Goal: Find specific page/section: Find specific page/section

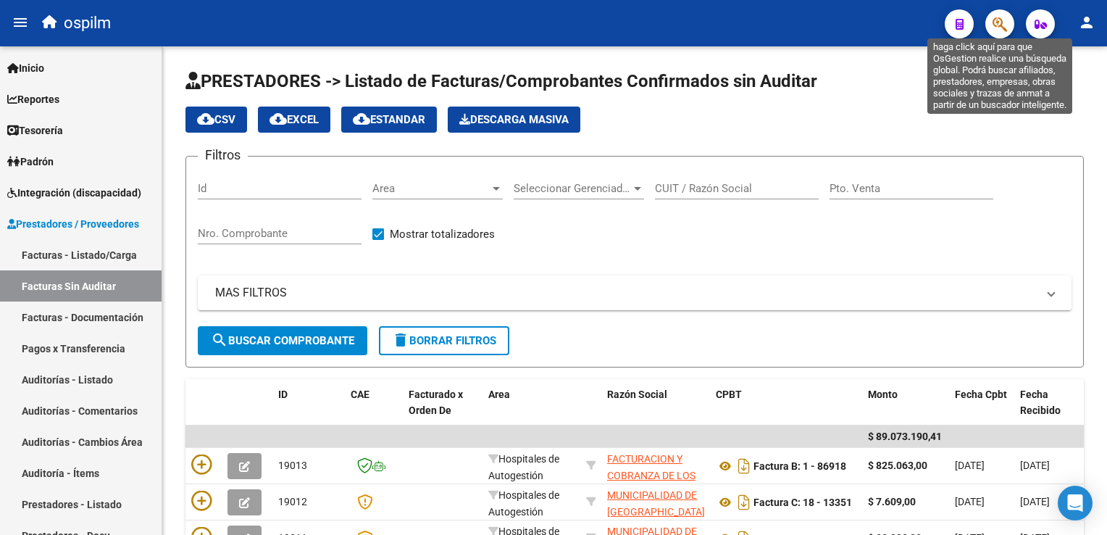
click at [1003, 20] on icon "button" at bounding box center [1000, 24] width 14 height 17
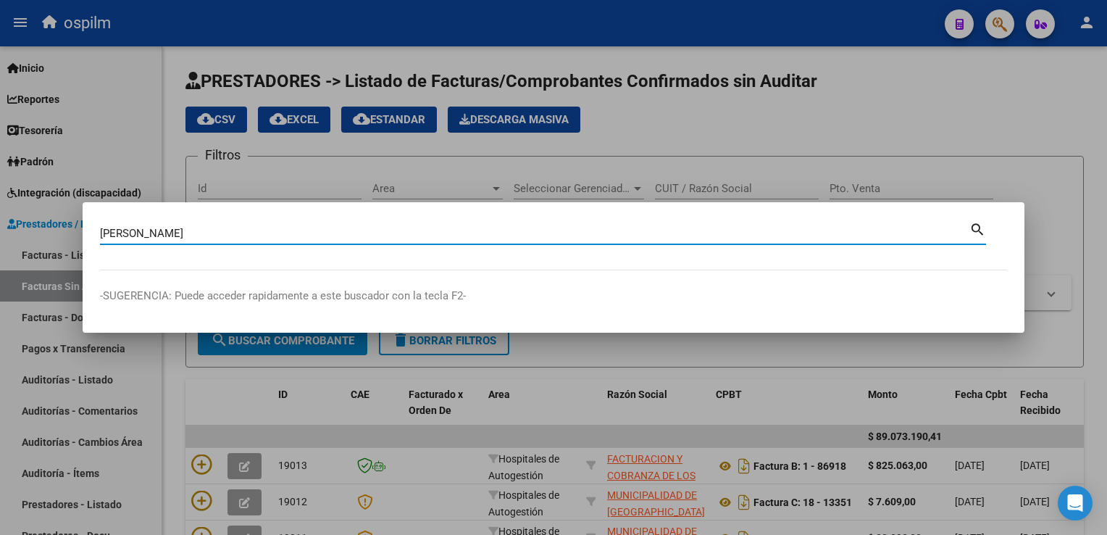
type input "laran agostina"
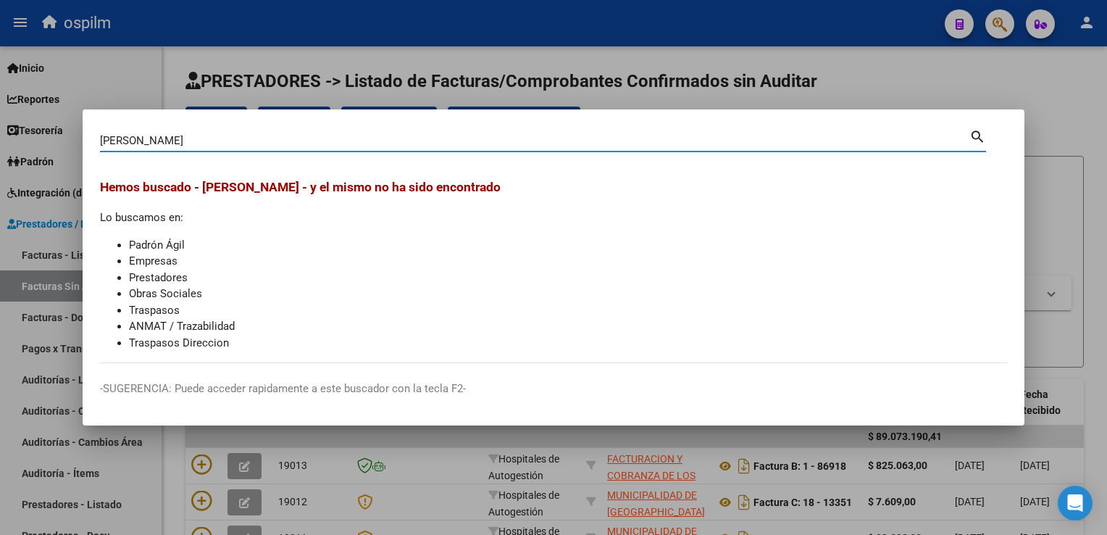
drag, startPoint x: 183, startPoint y: 142, endPoint x: -3, endPoint y: 128, distance: 186.1
click at [0, 128] on html "menu ospilm person Firma Express Inicio Calendario SSS Instructivos Contacto OS…" at bounding box center [553, 267] width 1107 height 535
type input "LARAN"
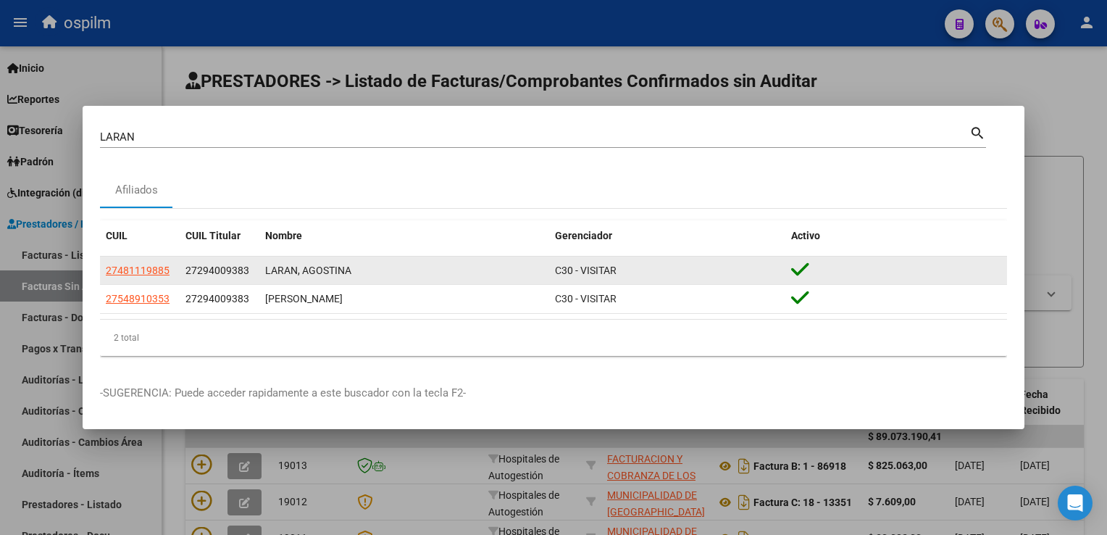
drag, startPoint x: 198, startPoint y: 267, endPoint x: 241, endPoint y: 279, distance: 45.0
click at [241, 279] on datatable-body-cell "27294009383" at bounding box center [220, 271] width 80 height 28
copy span "29400938"
click at [122, 272] on span "27481119885" at bounding box center [138, 271] width 64 height 12
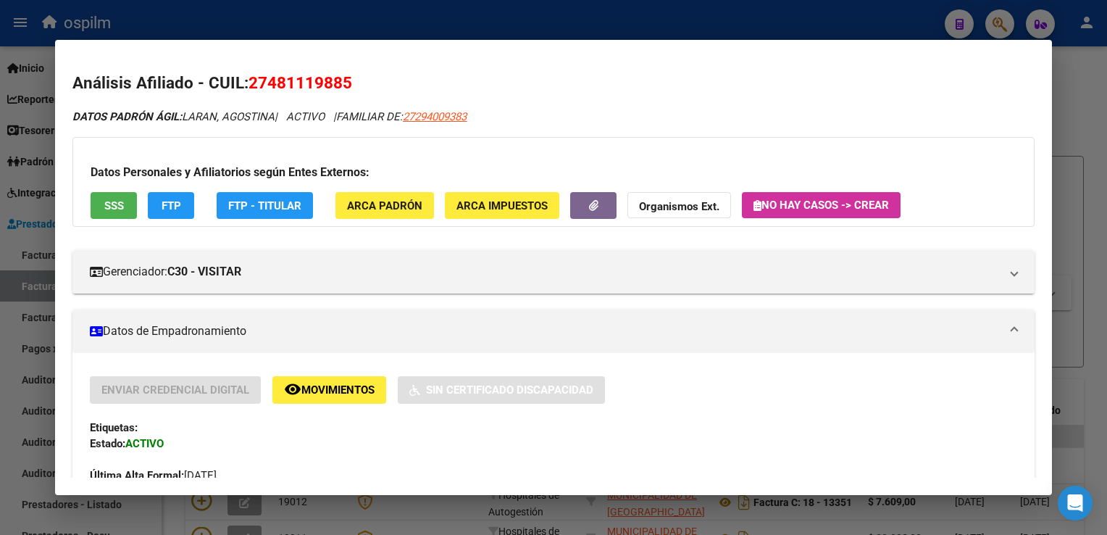
drag, startPoint x: 269, startPoint y: 82, endPoint x: 342, endPoint y: 93, distance: 74.1
click at [342, 93] on h2 "Análisis Afiliado - CUIL: 27481119885" at bounding box center [553, 83] width 962 height 25
copy span "48111988"
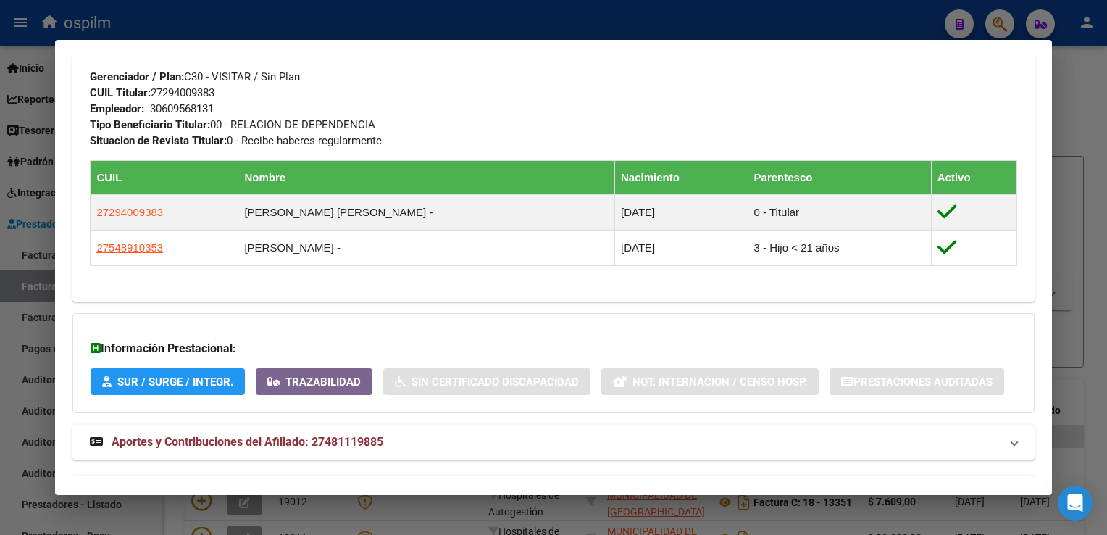
scroll to position [757, 0]
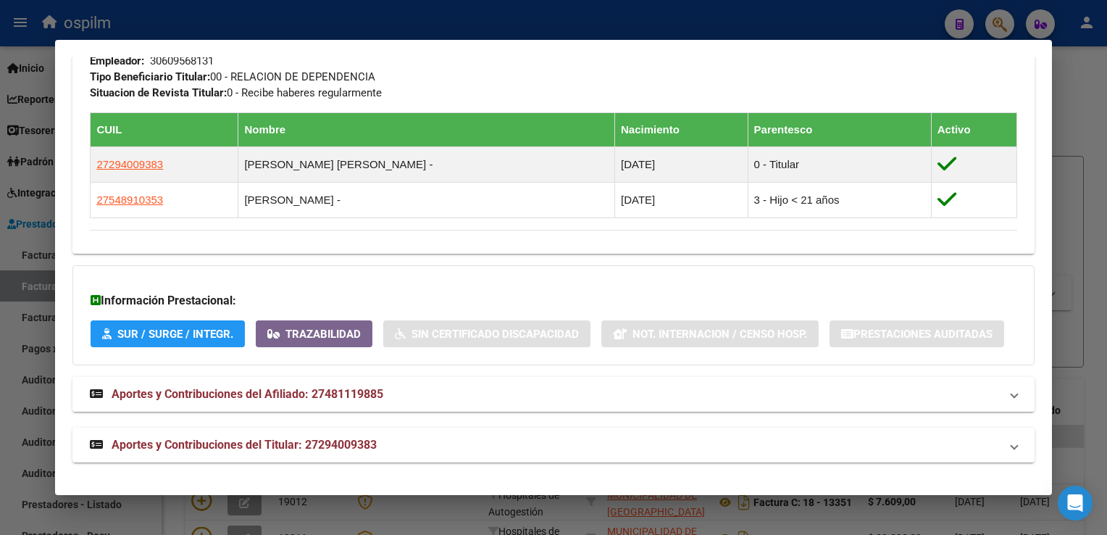
click at [329, 391] on span "Aportes y Contribuciones del Afiliado: 27481119885" at bounding box center [248, 394] width 272 height 14
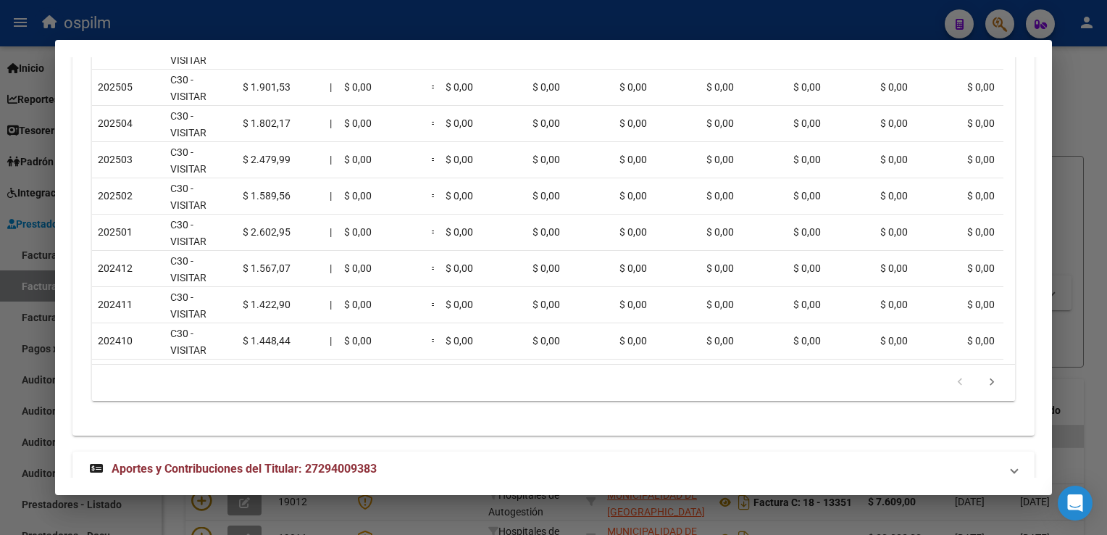
scroll to position [1404, 0]
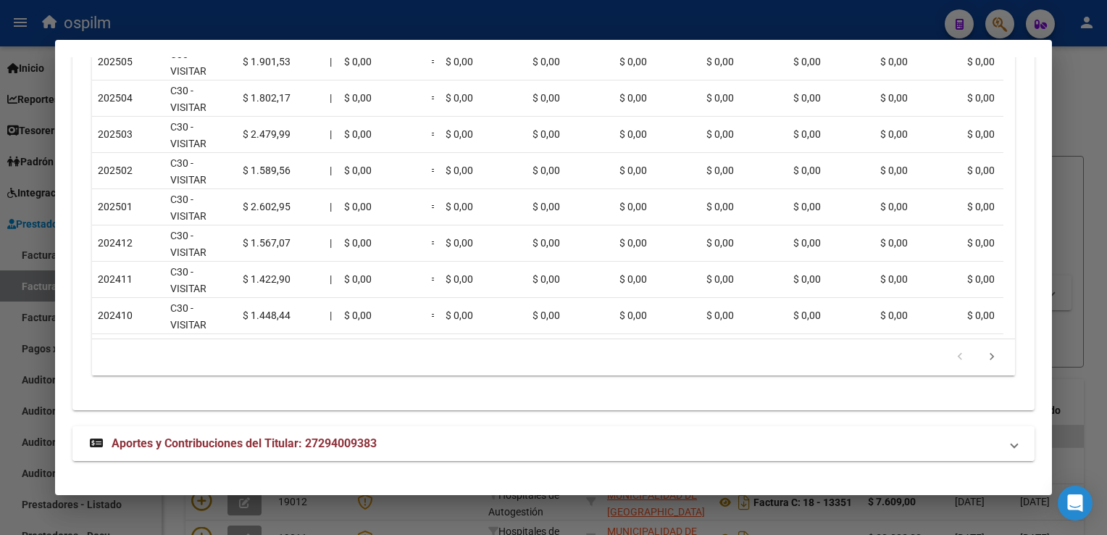
click at [319, 445] on span "Aportes y Contribuciones del Titular: 27294009383" at bounding box center [244, 443] width 265 height 14
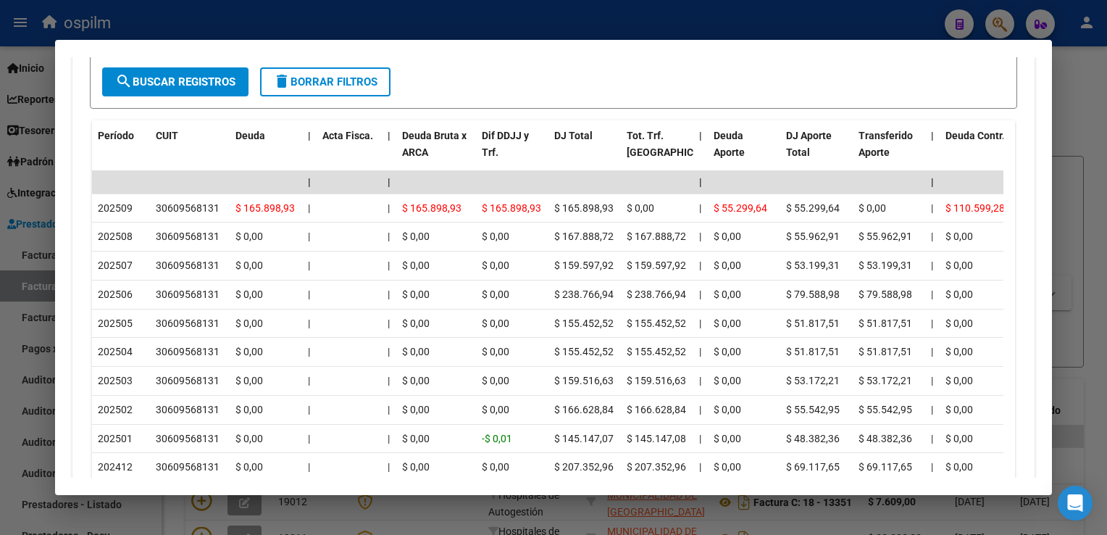
scroll to position [2111, 0]
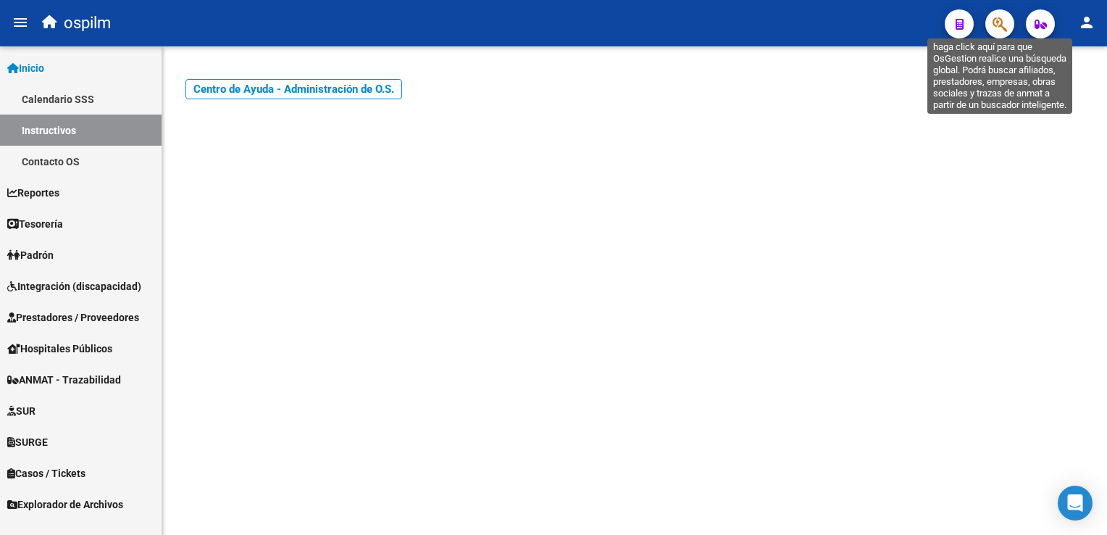
click at [1003, 28] on icon "button" at bounding box center [1000, 24] width 14 height 17
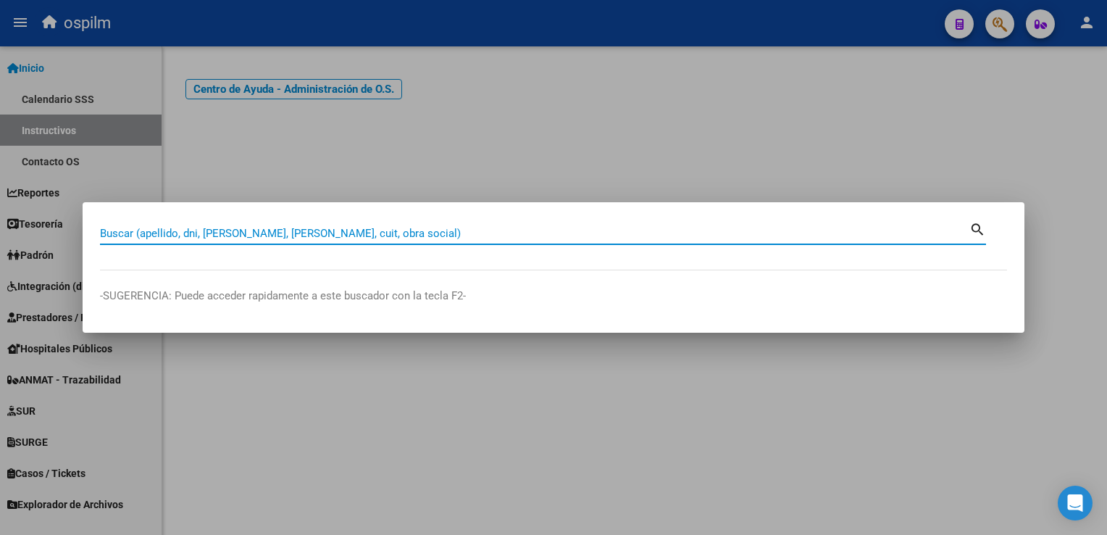
click at [296, 236] on input "Buscar (apellido, dni, [PERSON_NAME], [PERSON_NAME], cuit, obra social)" at bounding box center [535, 233] width 870 height 13
paste input "44756199"
type input "44756199"
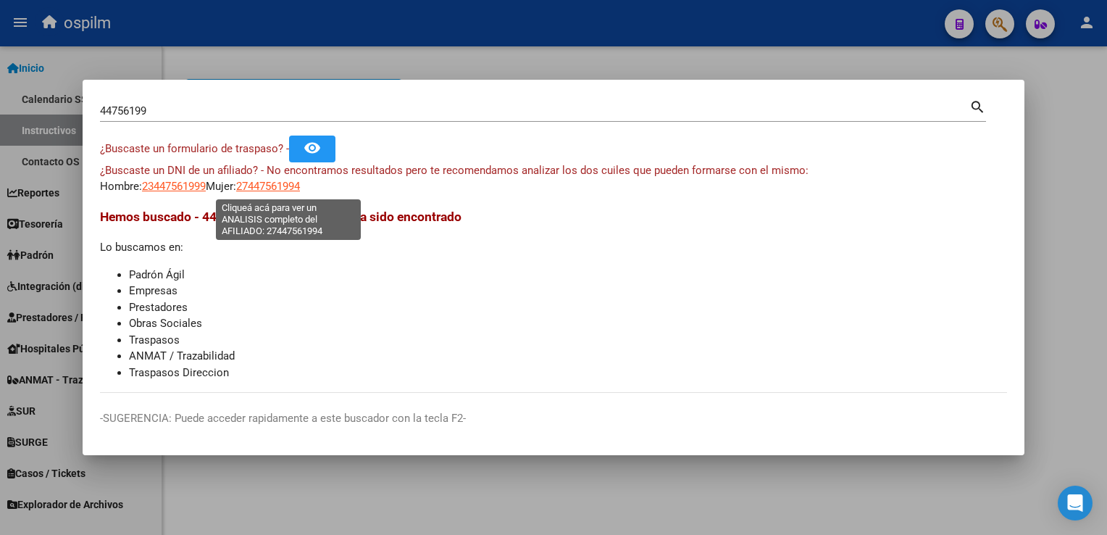
click at [261, 193] on span "27447561994" at bounding box center [268, 186] width 64 height 13
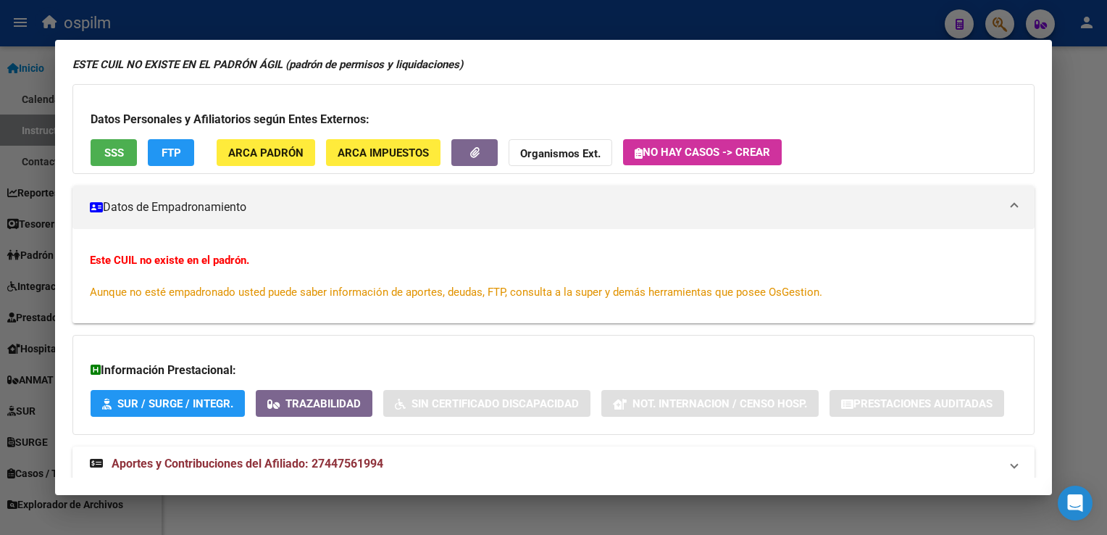
scroll to position [108, 0]
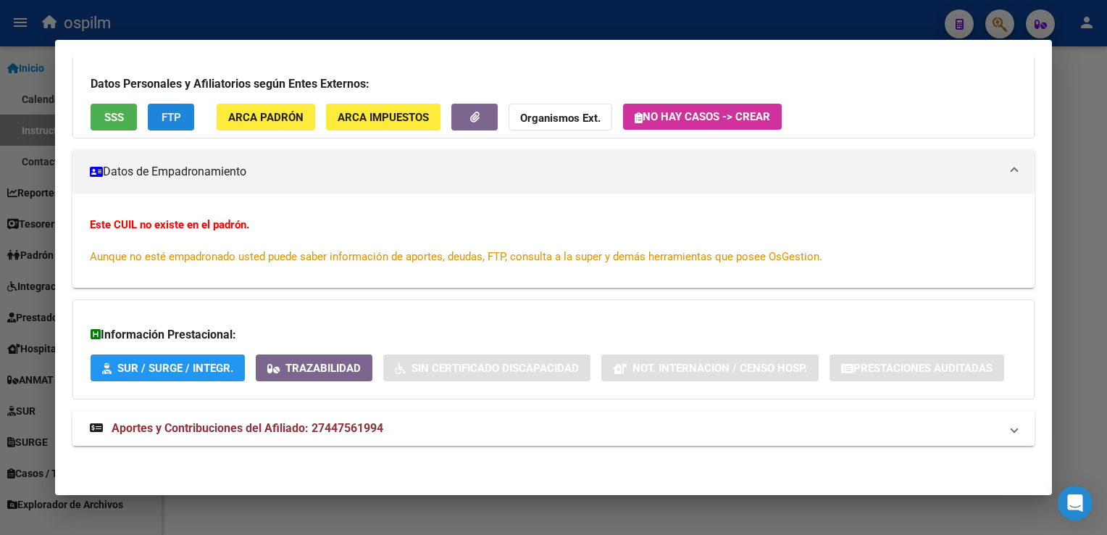
click at [172, 120] on span "FTP" at bounding box center [172, 117] width 20 height 13
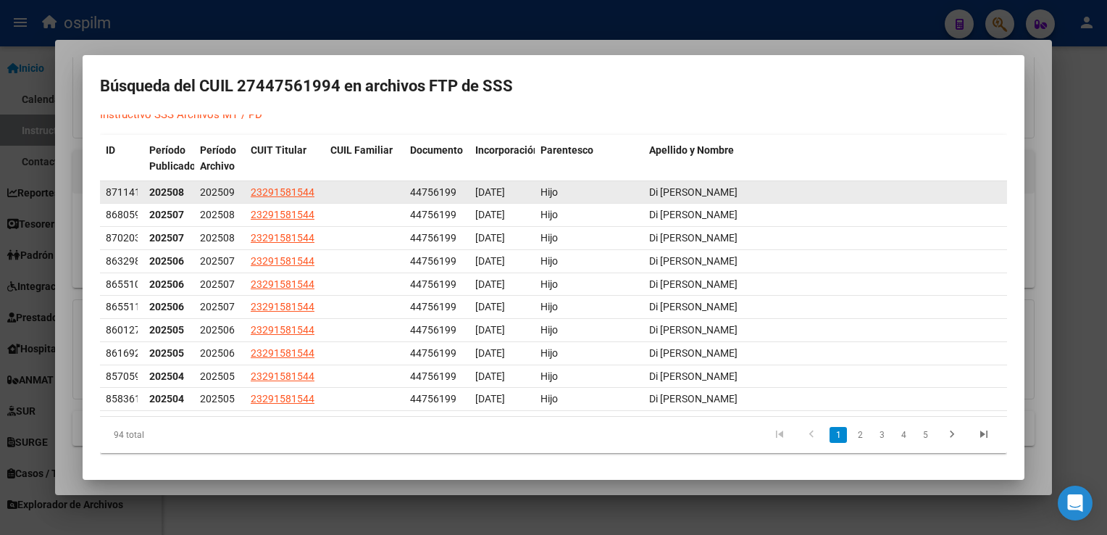
scroll to position [0, 0]
